Goal: Find contact information: Find contact information

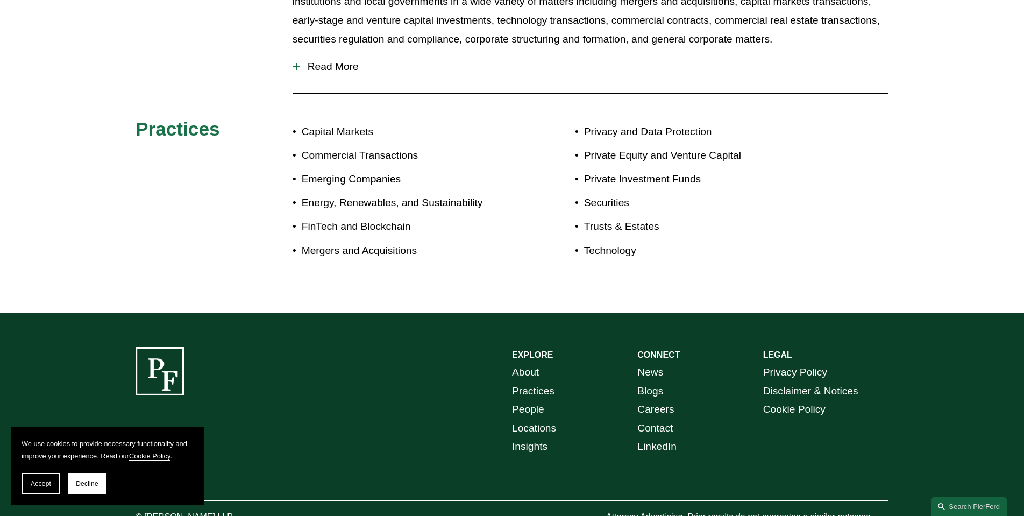
scroll to position [546, 0]
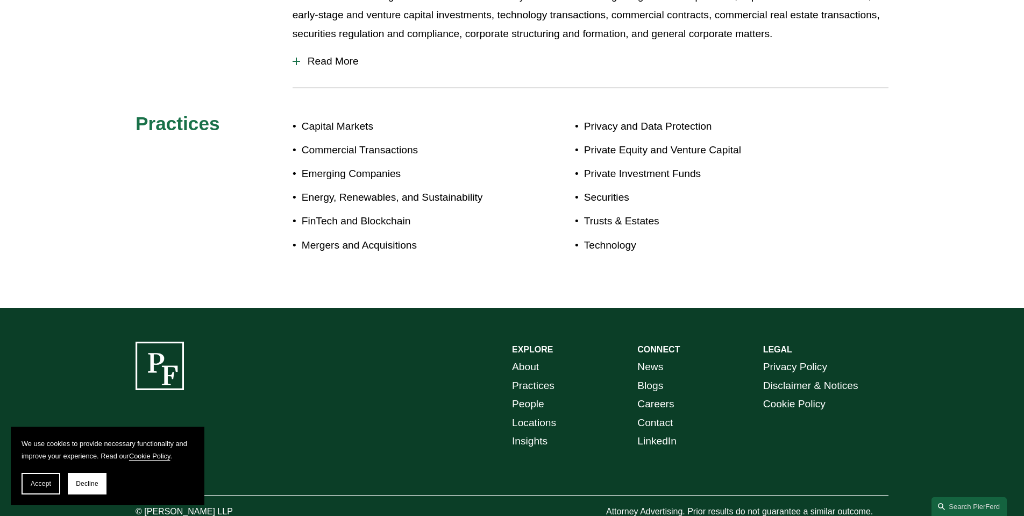
click at [670, 419] on link "Contact" at bounding box center [654, 423] width 35 height 19
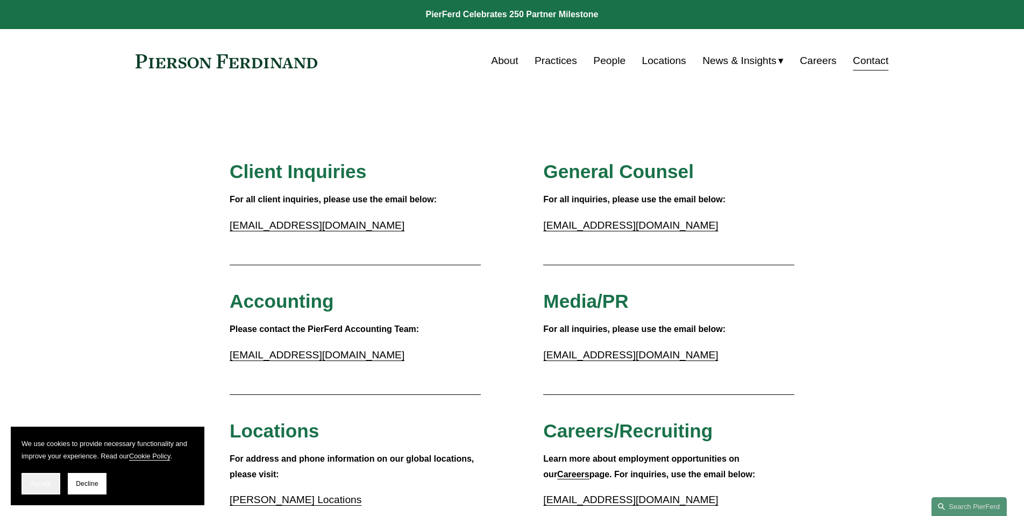
click at [36, 488] on button "Accept" at bounding box center [41, 484] width 39 height 22
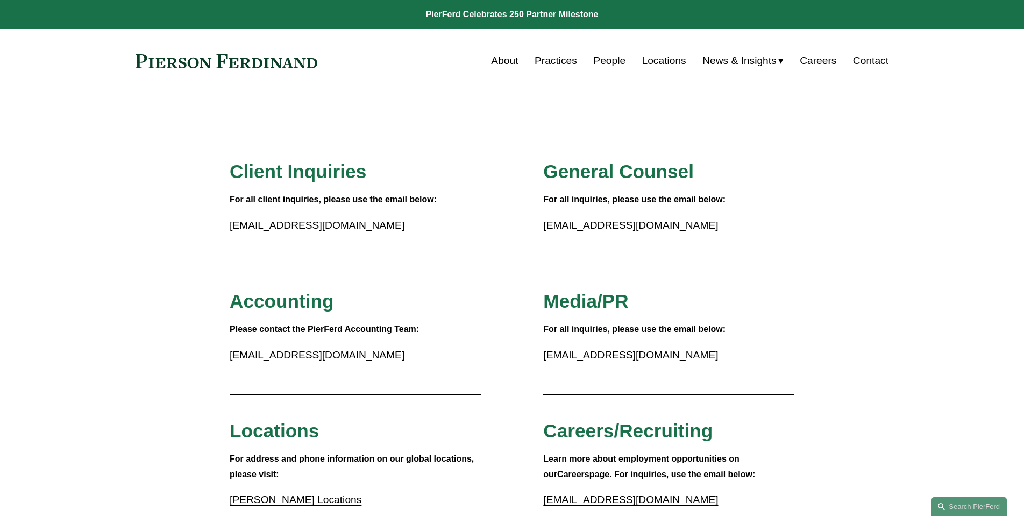
click at [275, 66] on link at bounding box center [227, 61] width 182 height 14
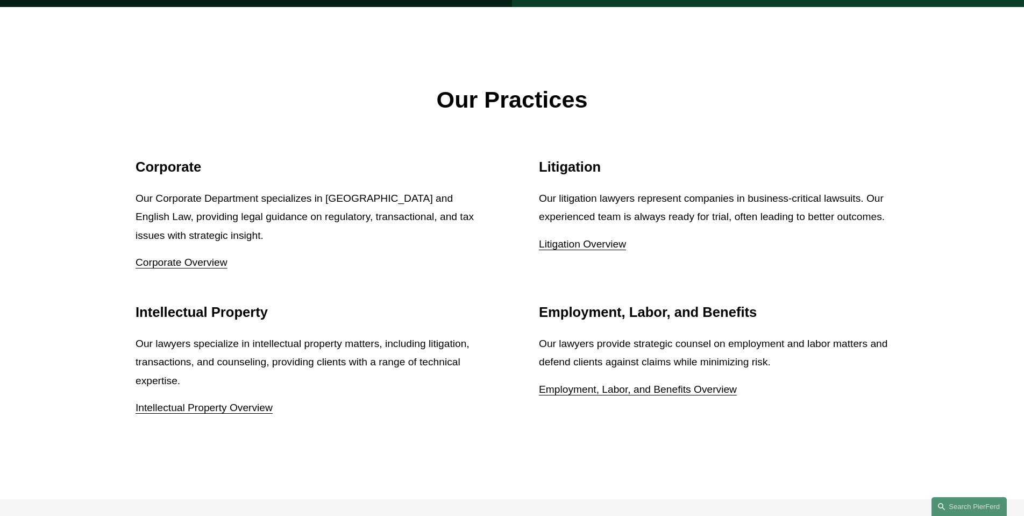
scroll to position [1332, 0]
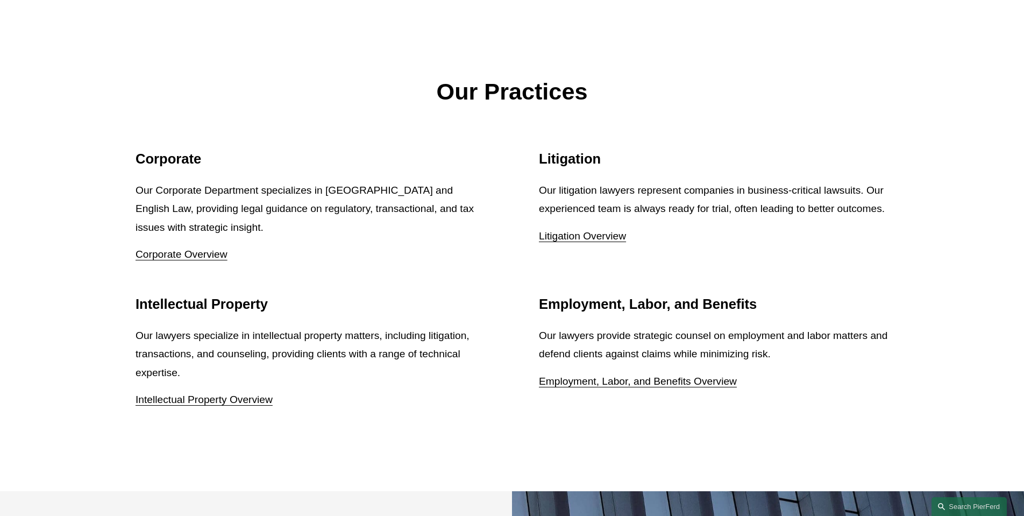
click at [218, 248] on link "Corporate Overview" at bounding box center [182, 253] width 92 height 11
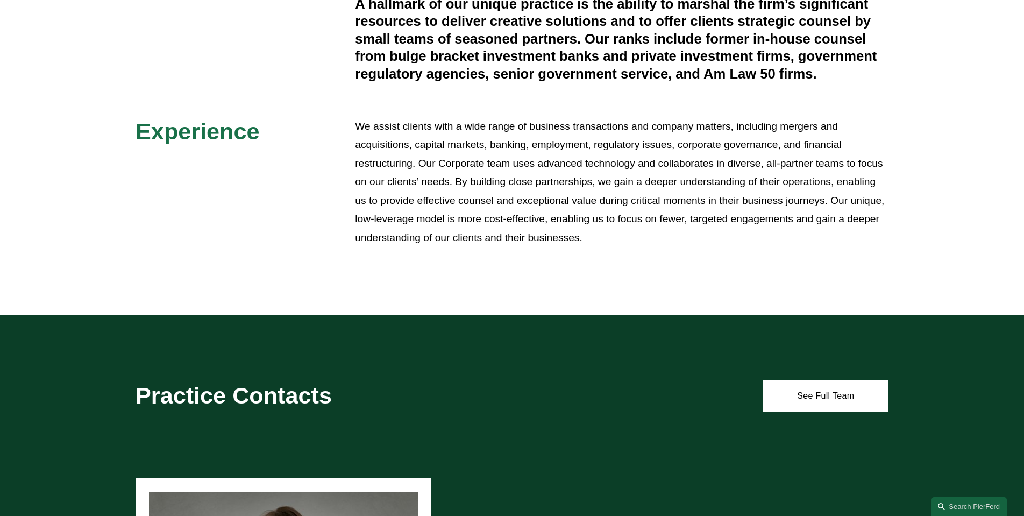
scroll to position [501, 0]
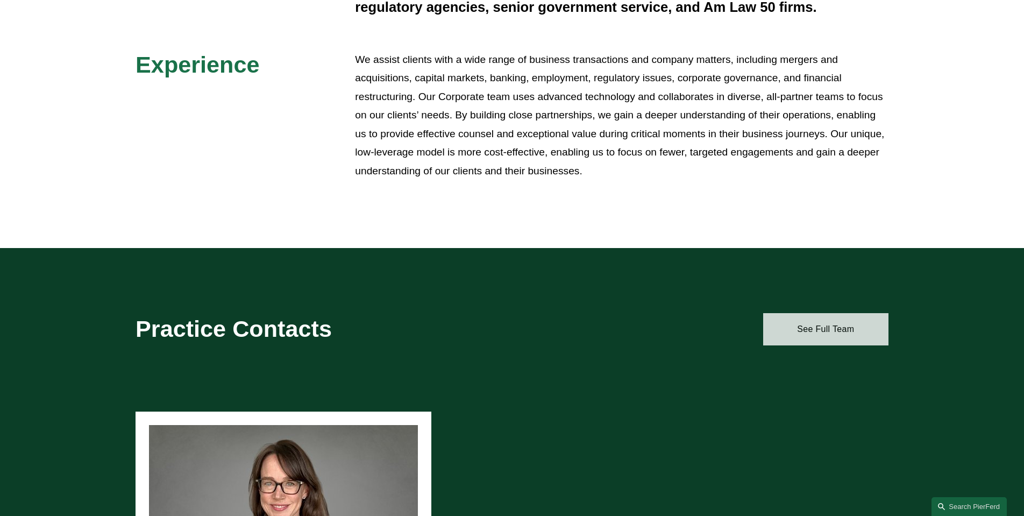
click at [792, 324] on link "See Full Team" at bounding box center [825, 329] width 125 height 32
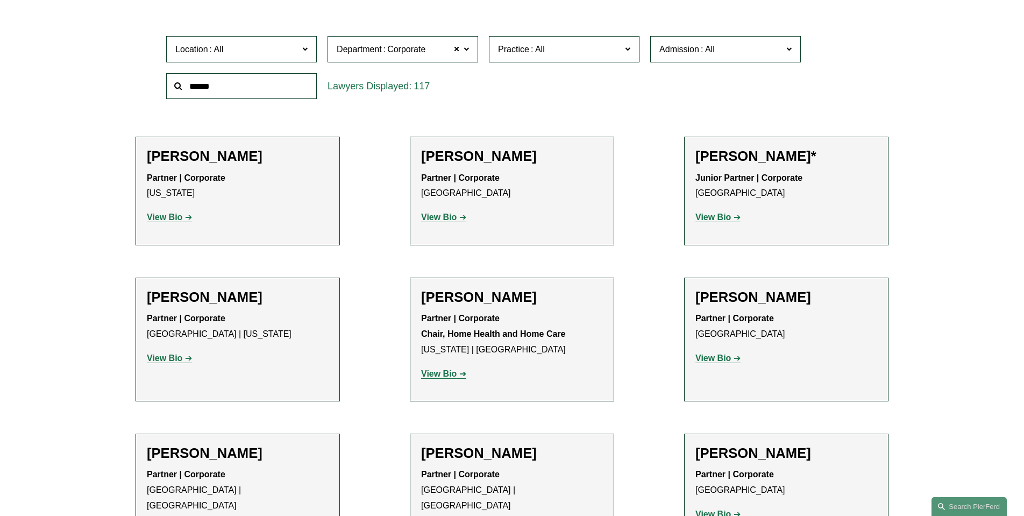
scroll to position [424, 0]
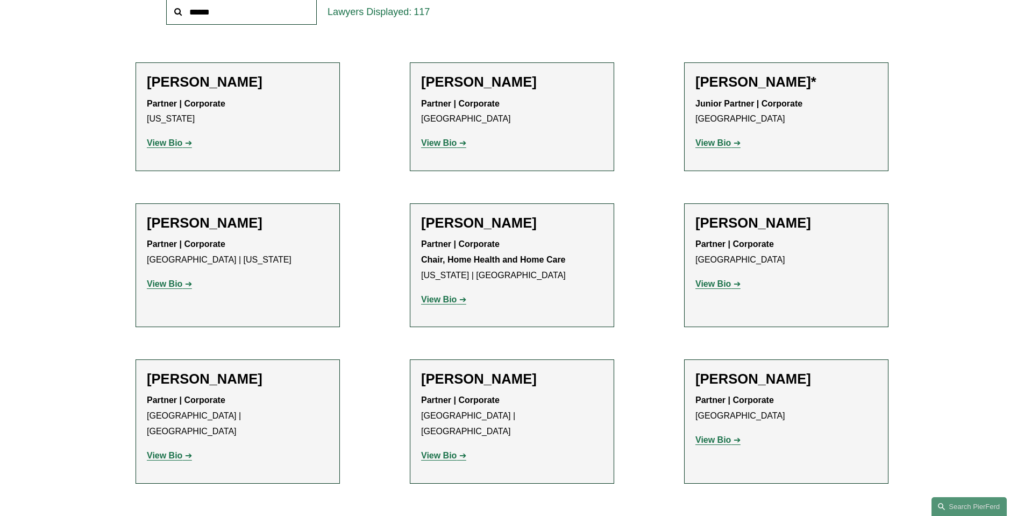
click at [714, 140] on strong "View Bio" at bounding box center [712, 142] width 35 height 9
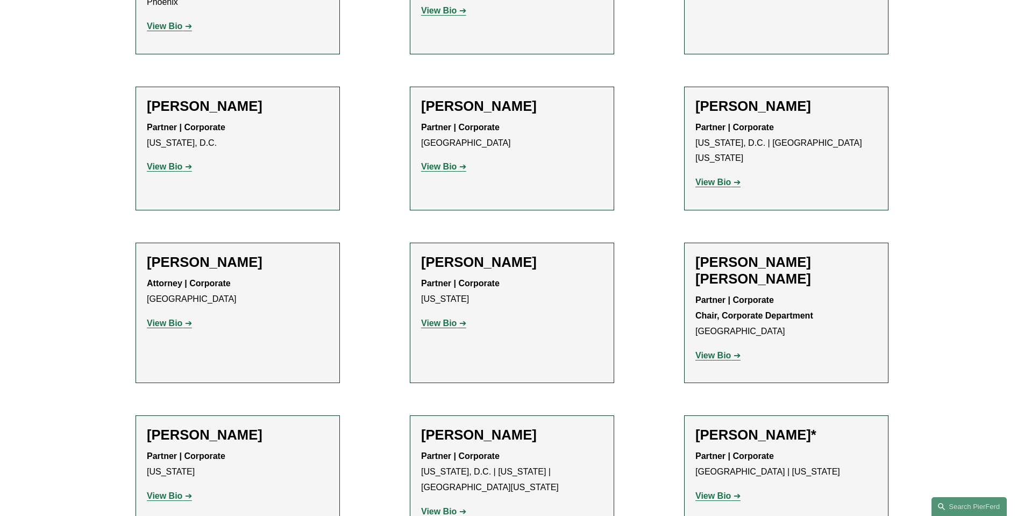
scroll to position [1796, 0]
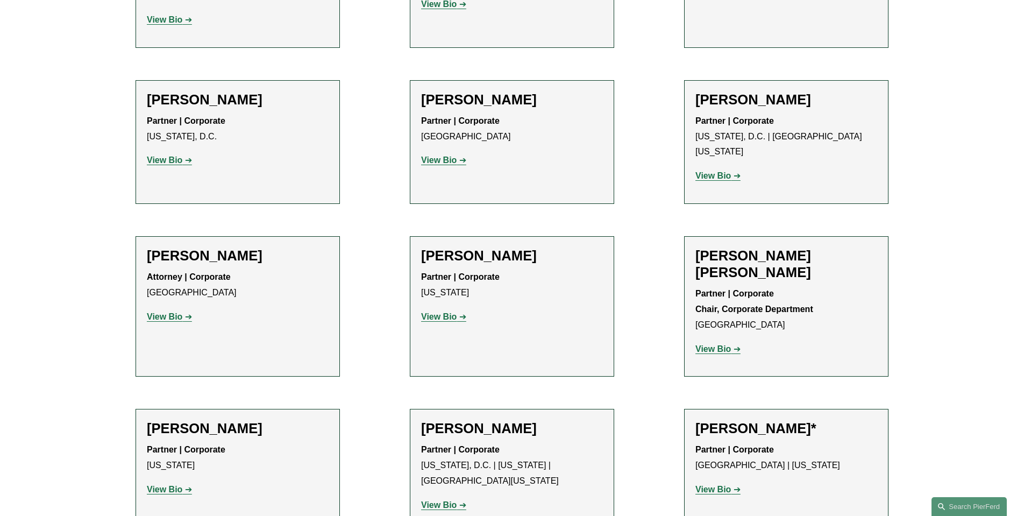
click at [165, 312] on strong "View Bio" at bounding box center [164, 316] width 35 height 9
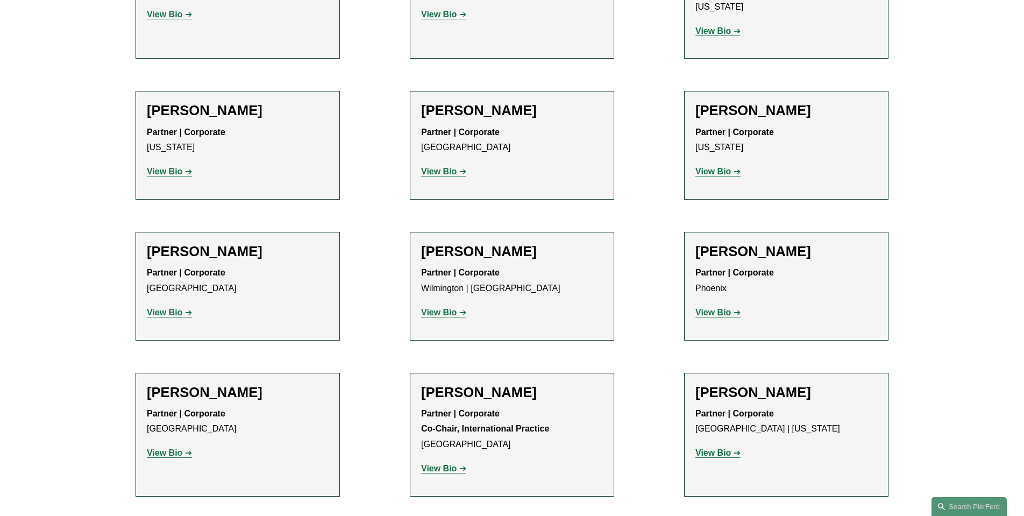
scroll to position [3163, 0]
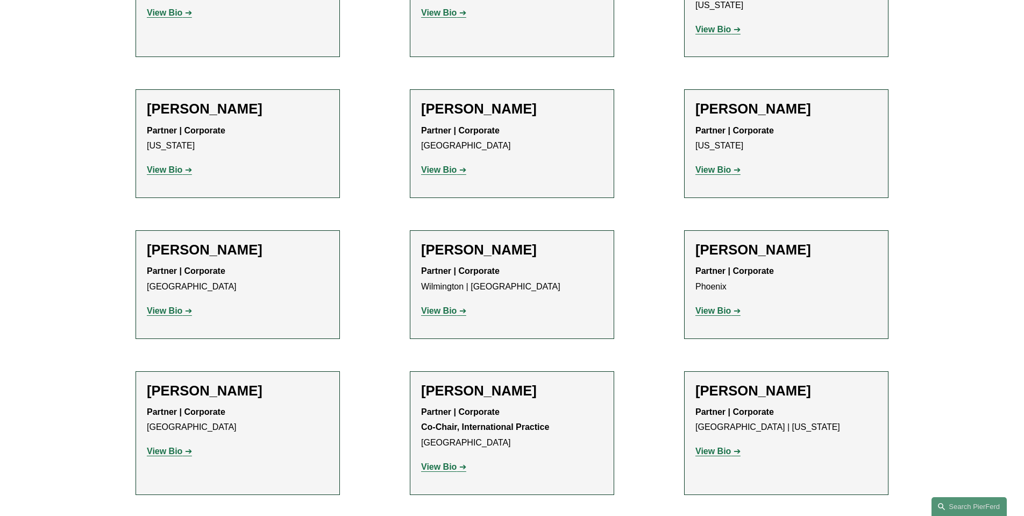
click at [438, 462] on strong "View Bio" at bounding box center [438, 466] width 35 height 9
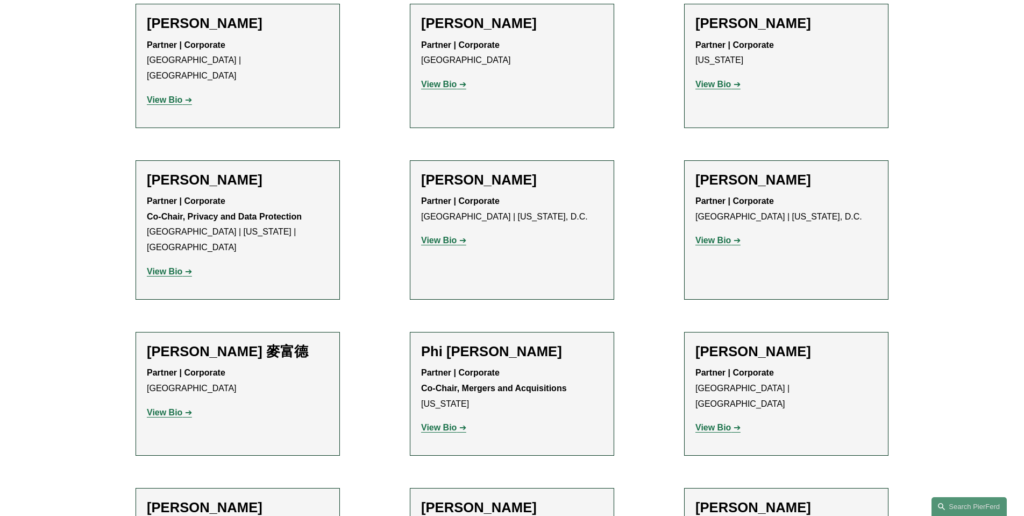
scroll to position [3844, 0]
click at [171, 407] on strong "View Bio" at bounding box center [164, 411] width 35 height 9
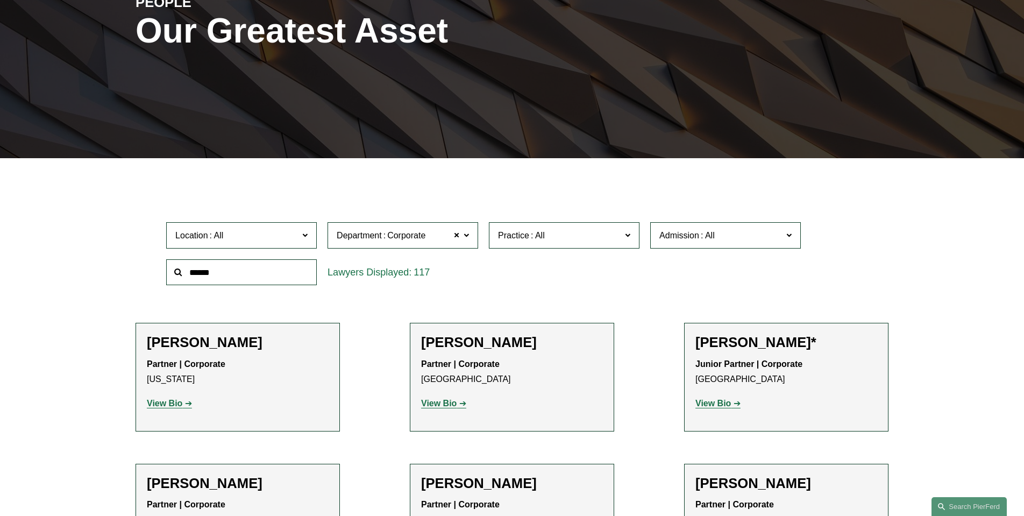
scroll to position [297, 0]
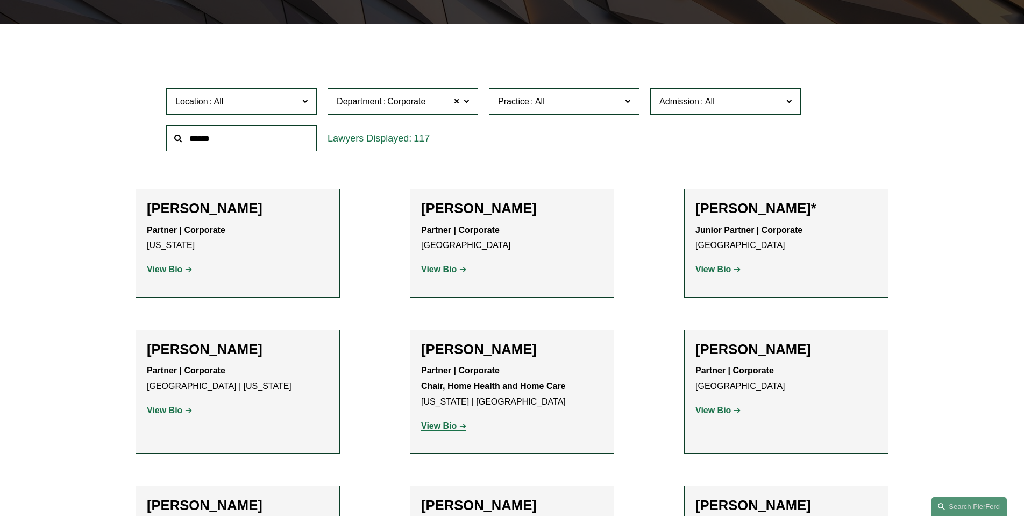
click at [724, 266] on strong "View Bio" at bounding box center [712, 269] width 35 height 9
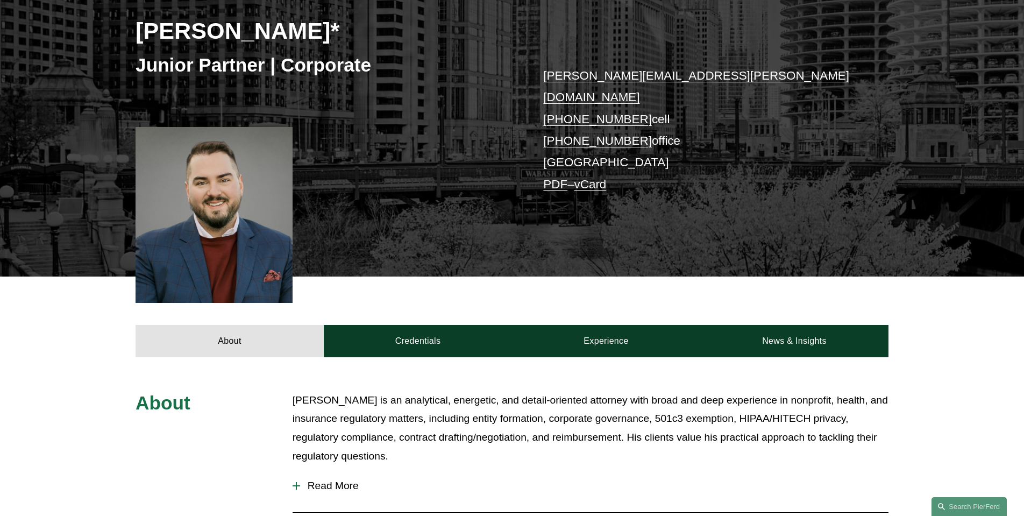
scroll to position [56, 0]
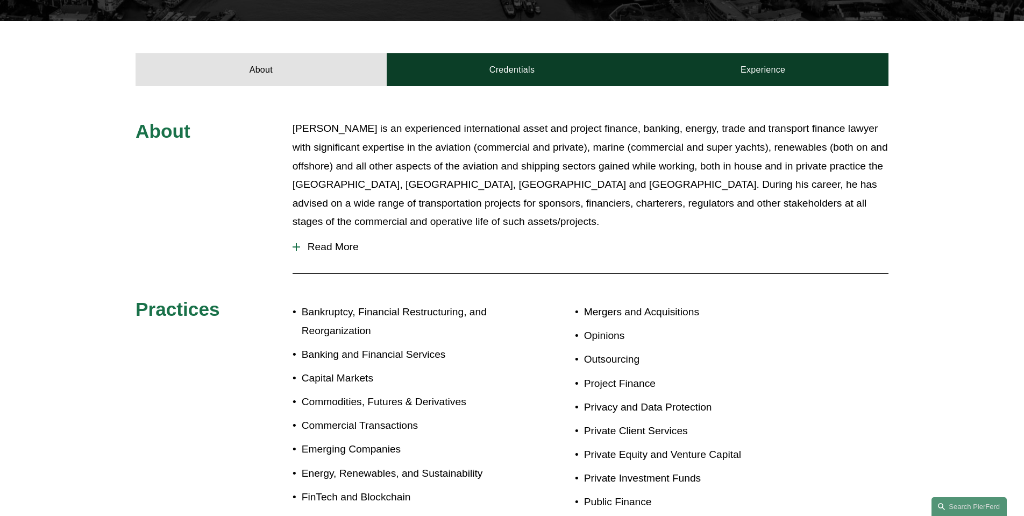
scroll to position [380, 0]
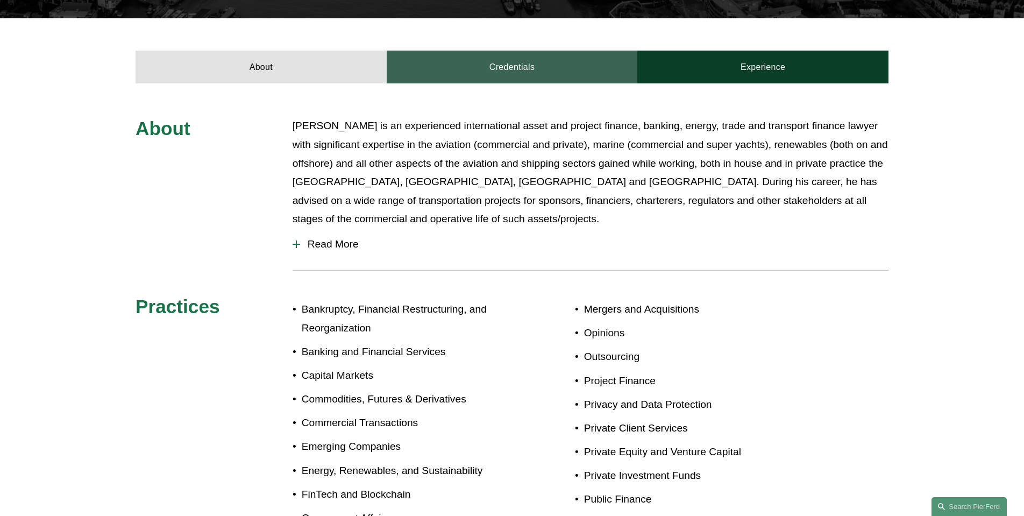
click at [450, 51] on link "Credentials" at bounding box center [512, 67] width 251 height 32
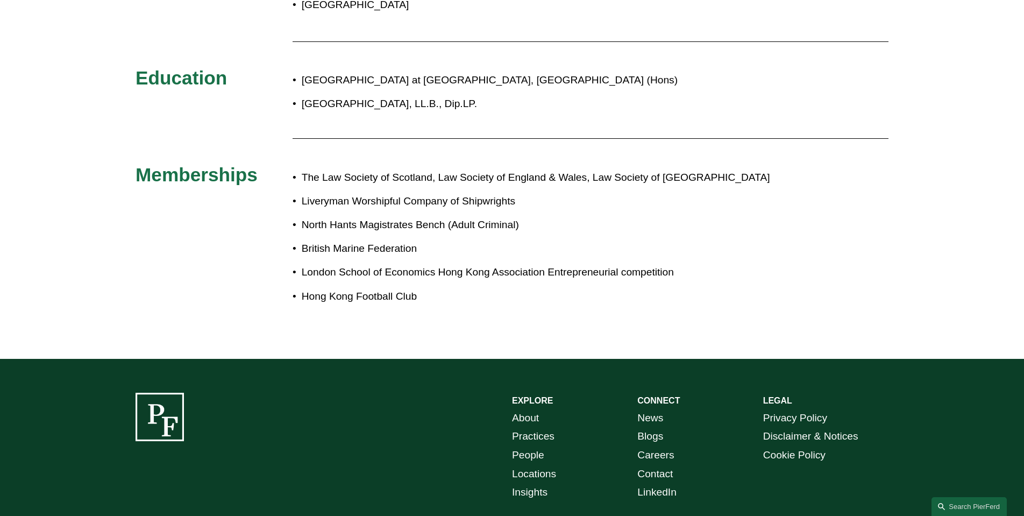
scroll to position [629, 0]
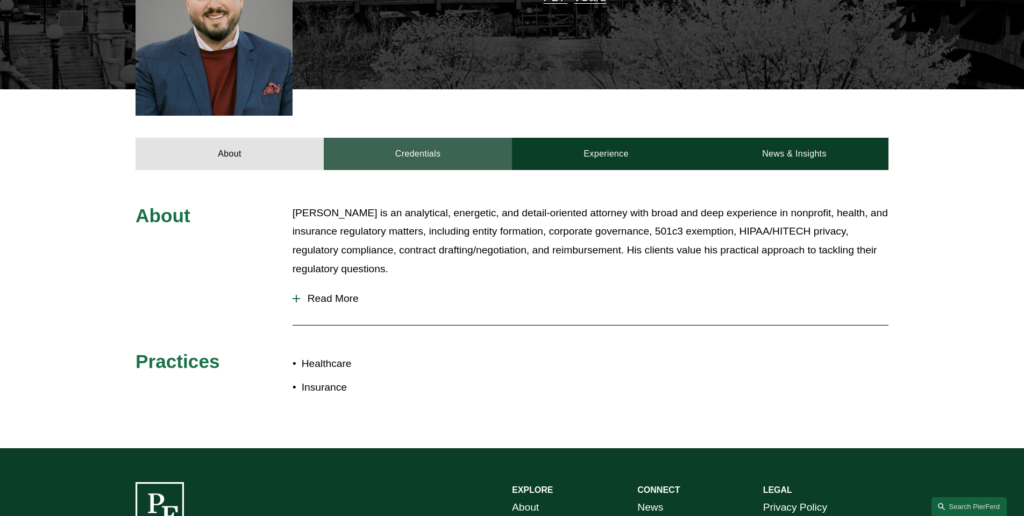
scroll to position [359, 0]
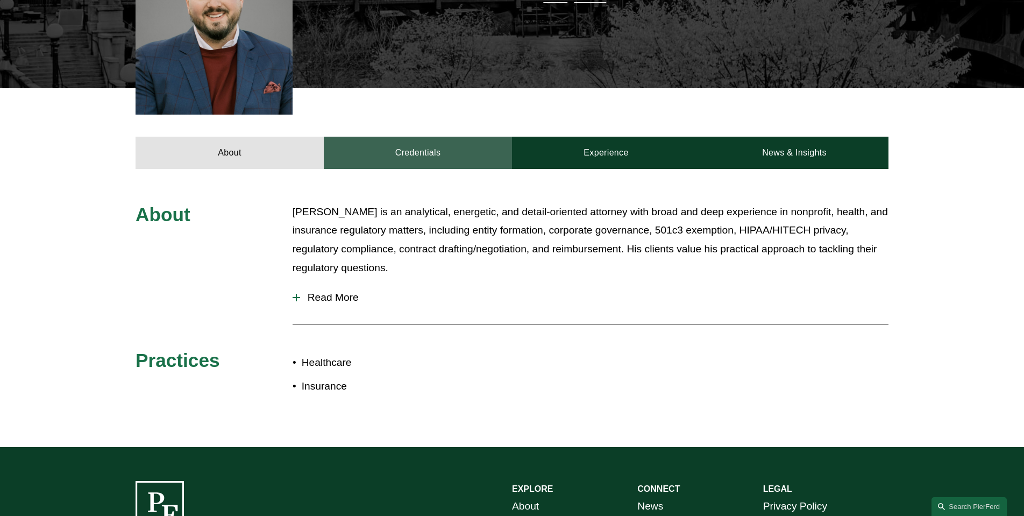
click at [430, 137] on link "Credentials" at bounding box center [418, 153] width 188 height 32
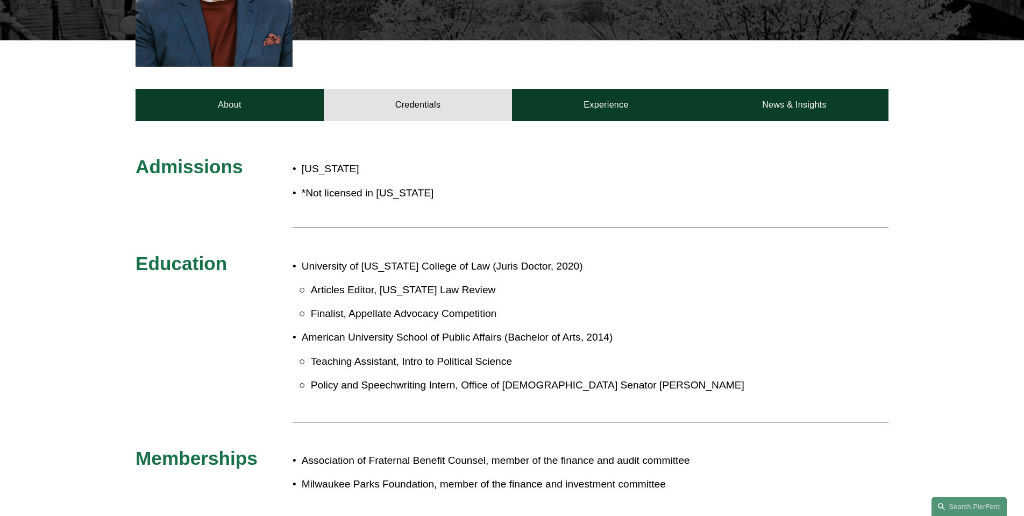
scroll to position [383, 0]
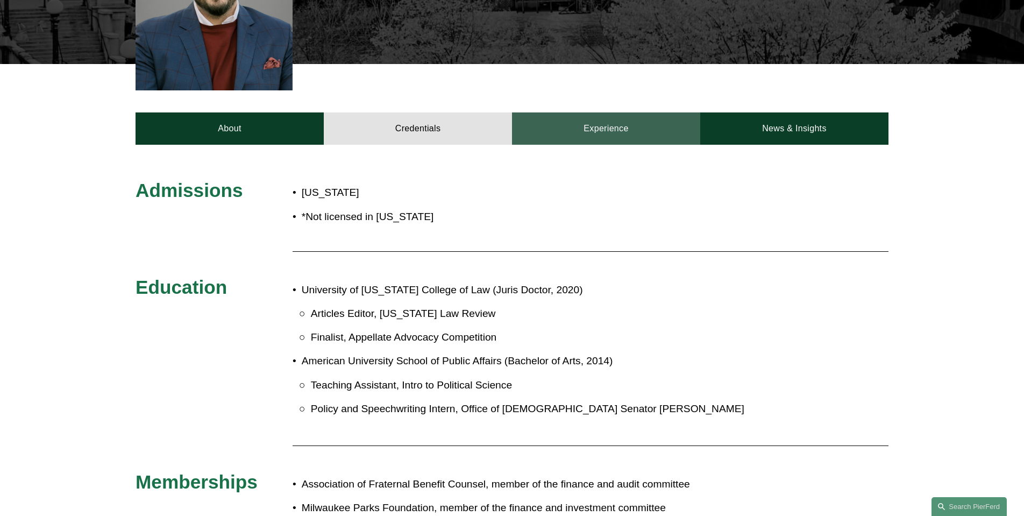
click at [644, 112] on link "Experience" at bounding box center [606, 128] width 188 height 32
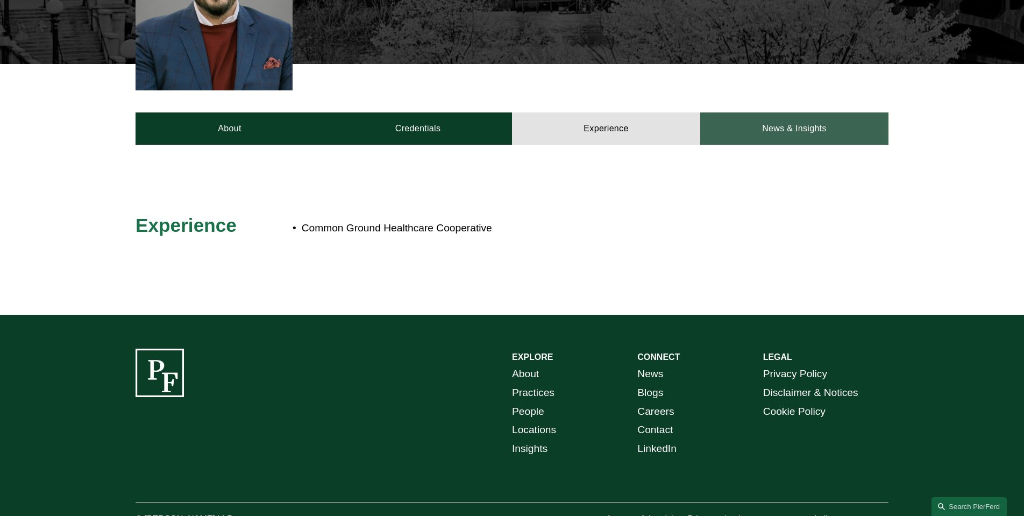
click at [746, 113] on link "News & Insights" at bounding box center [794, 128] width 188 height 32
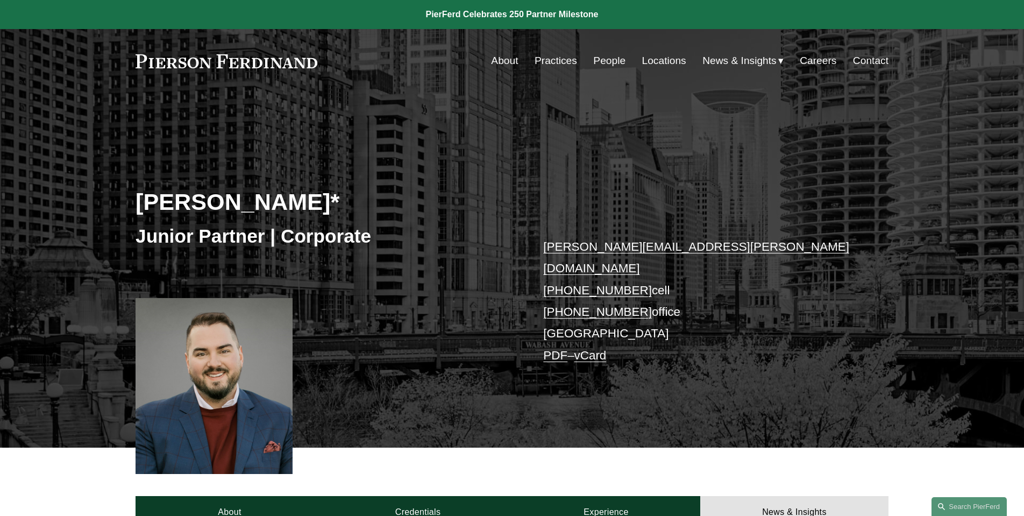
scroll to position [0, 0]
click at [226, 67] on link at bounding box center [227, 61] width 182 height 14
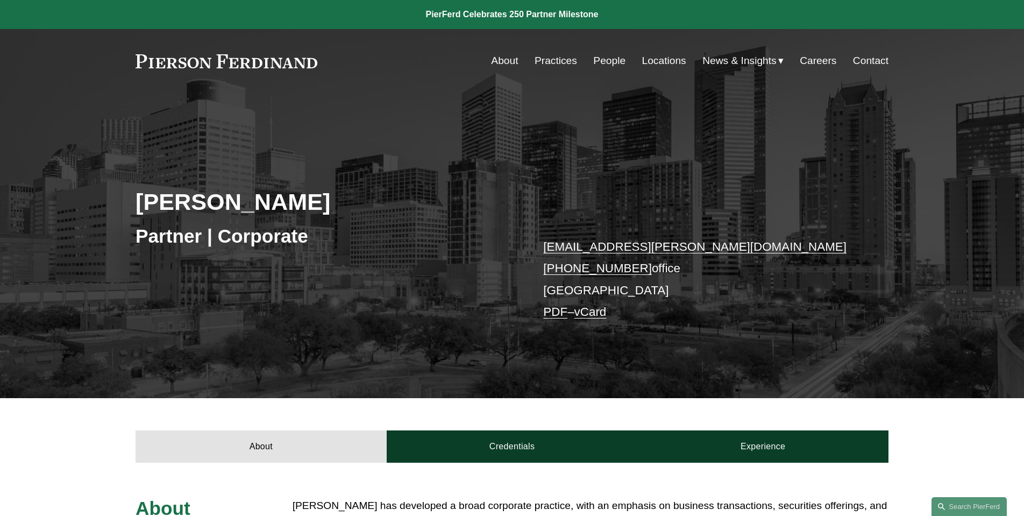
click at [672, 250] on link "[EMAIL_ADDRESS][PERSON_NAME][DOMAIN_NAME]" at bounding box center [694, 246] width 303 height 13
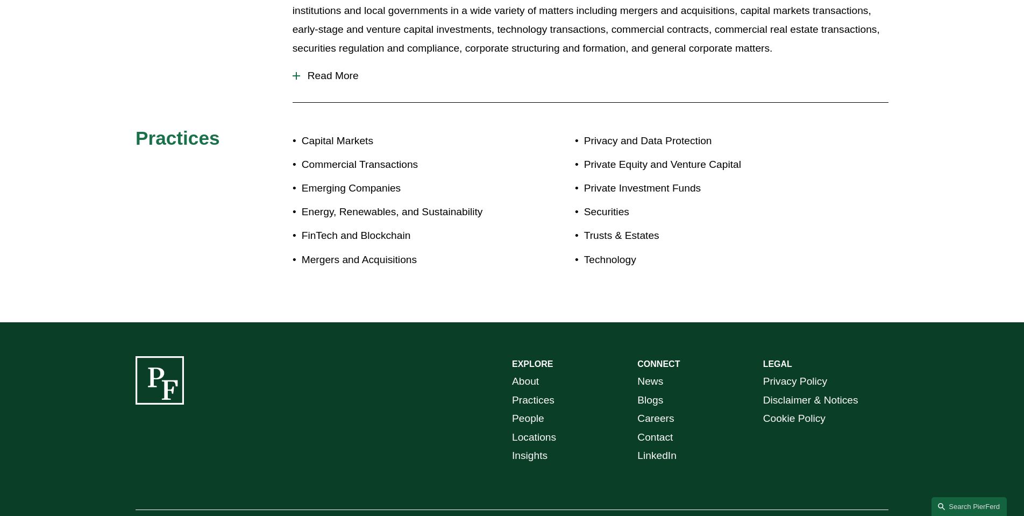
scroll to position [346, 0]
